Goal: Task Accomplishment & Management: Use online tool/utility

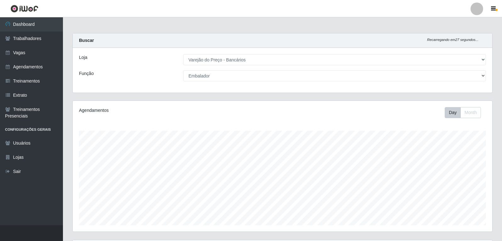
select select "157"
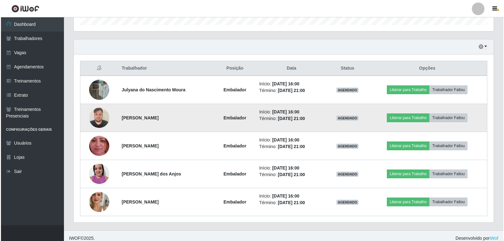
scroll to position [205, 0]
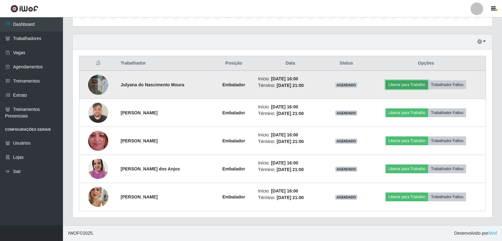
click at [417, 86] on button "Liberar para Trabalho" at bounding box center [407, 84] width 43 height 9
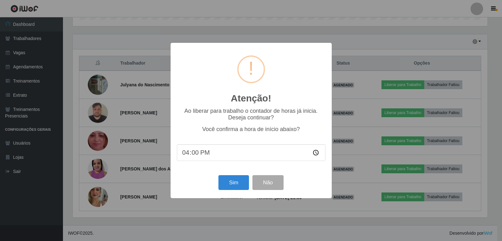
scroll to position [131, 417]
click at [230, 187] on button "Sim" at bounding box center [234, 182] width 31 height 15
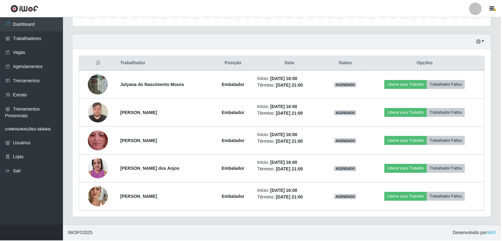
scroll to position [65, 0]
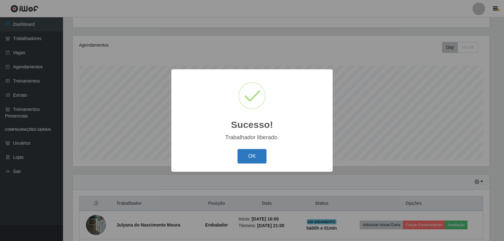
click at [259, 152] on button "OK" at bounding box center [251, 156] width 29 height 15
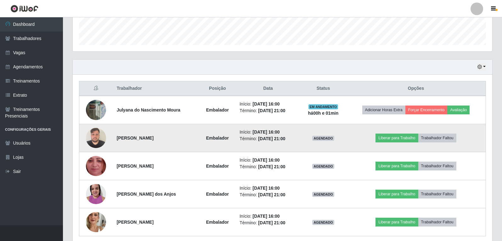
scroll to position [191, 0]
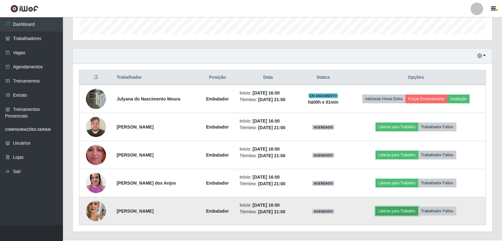
click at [395, 212] on button "Liberar para Trabalho" at bounding box center [397, 211] width 43 height 9
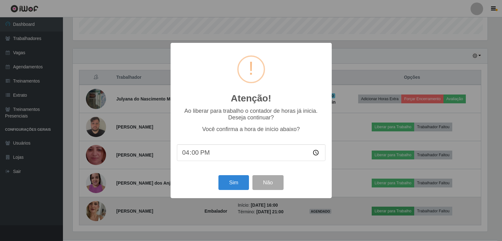
scroll to position [131, 417]
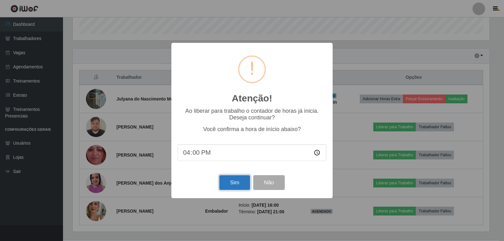
click at [244, 188] on button "Sim" at bounding box center [234, 182] width 31 height 15
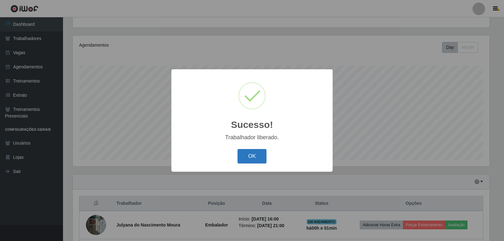
click at [261, 152] on button "OK" at bounding box center [251, 156] width 29 height 15
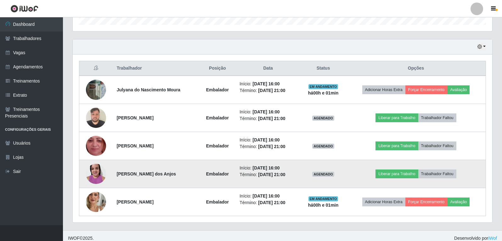
scroll to position [205, 0]
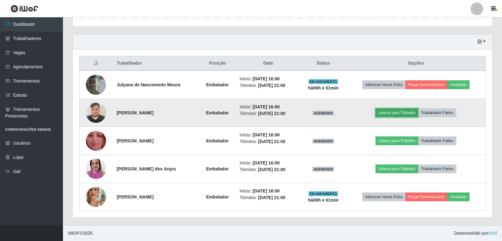
click at [394, 111] on button "Liberar para Trabalho" at bounding box center [397, 112] width 43 height 9
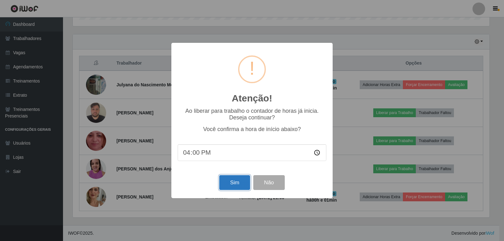
click at [234, 185] on button "Sim" at bounding box center [234, 182] width 31 height 15
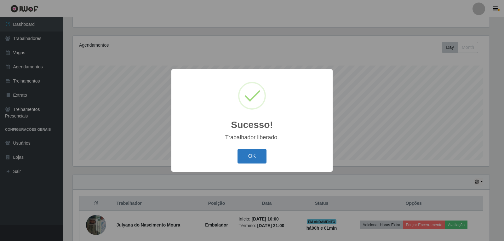
click at [254, 161] on button "OK" at bounding box center [251, 156] width 29 height 15
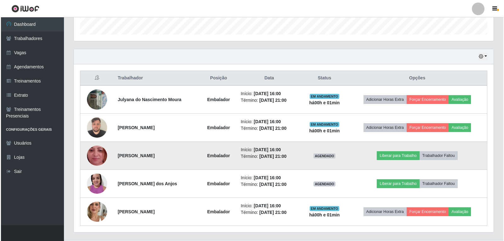
scroll to position [191, 0]
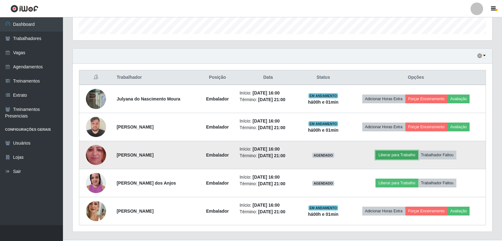
click at [405, 157] on button "Liberar para Trabalho" at bounding box center [397, 155] width 43 height 9
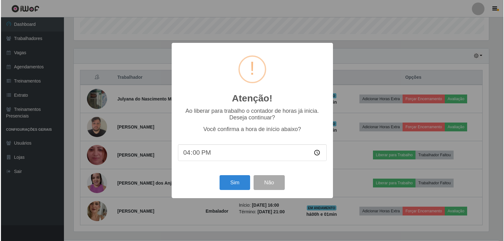
scroll to position [0, 0]
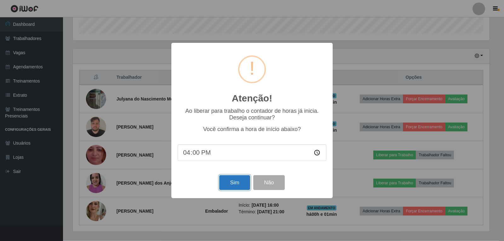
click at [233, 181] on button "Sim" at bounding box center [234, 182] width 31 height 15
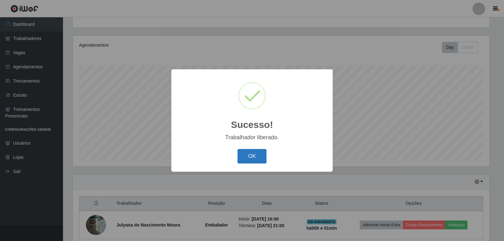
click at [262, 157] on button "OK" at bounding box center [251, 156] width 29 height 15
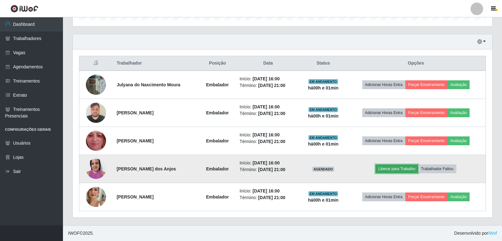
click at [414, 170] on button "Liberar para Trabalho" at bounding box center [397, 168] width 43 height 9
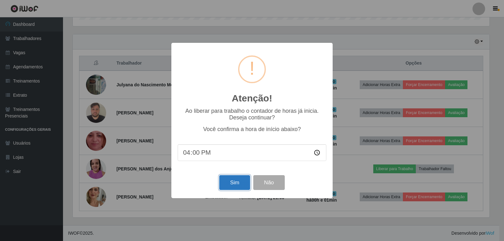
click at [242, 184] on button "Sim" at bounding box center [234, 182] width 31 height 15
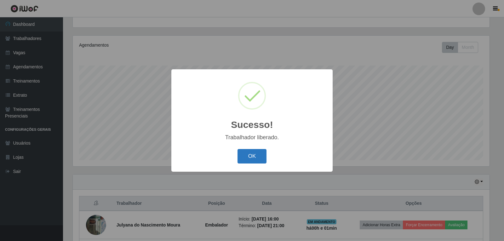
click at [250, 153] on button "OK" at bounding box center [251, 156] width 29 height 15
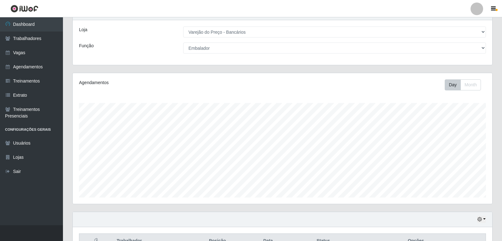
scroll to position [16, 0]
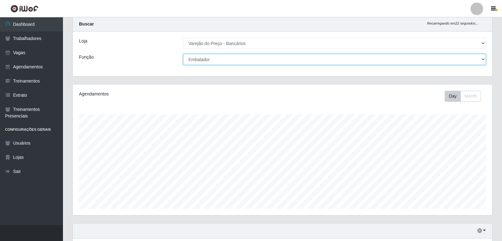
click at [262, 62] on select "[Selecione...] Auxiliar de Estacionamento Auxiliar de Estacionamento + Auxiliar…" at bounding box center [334, 59] width 303 height 11
select select "4"
click at [183, 54] on select "[Selecione...] Auxiliar de Estacionamento Auxiliar de Estacionamento + Auxiliar…" at bounding box center [334, 59] width 303 height 11
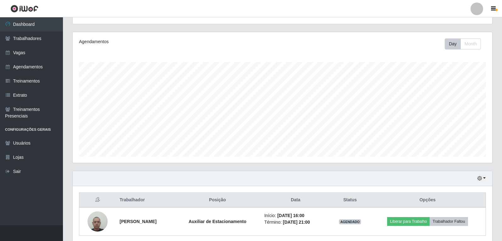
scroll to position [93, 0]
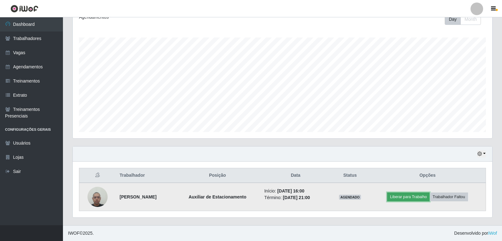
click at [415, 199] on button "Liberar para Trabalho" at bounding box center [408, 196] width 43 height 9
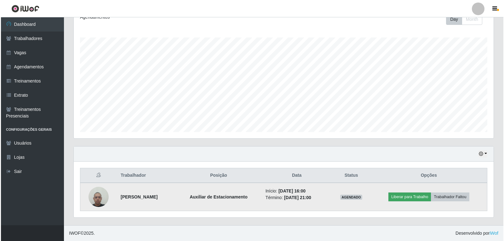
scroll to position [131, 417]
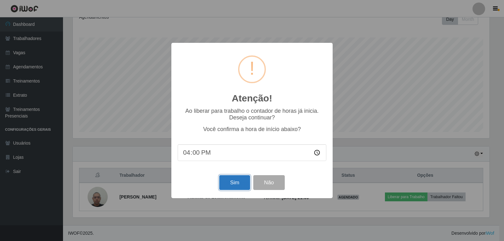
click at [238, 186] on button "Sim" at bounding box center [234, 182] width 31 height 15
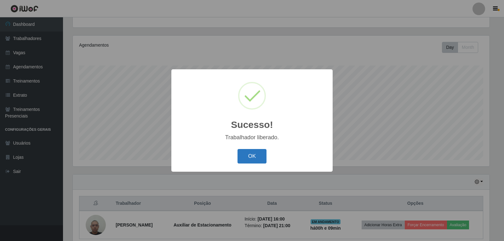
click at [255, 155] on button "OK" at bounding box center [251, 156] width 29 height 15
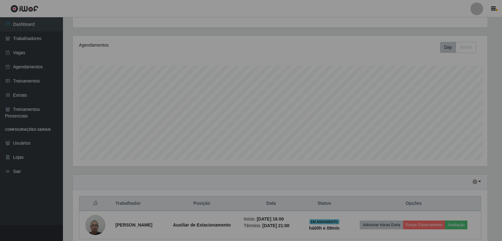
scroll to position [131, 420]
